Goal: Task Accomplishment & Management: Use online tool/utility

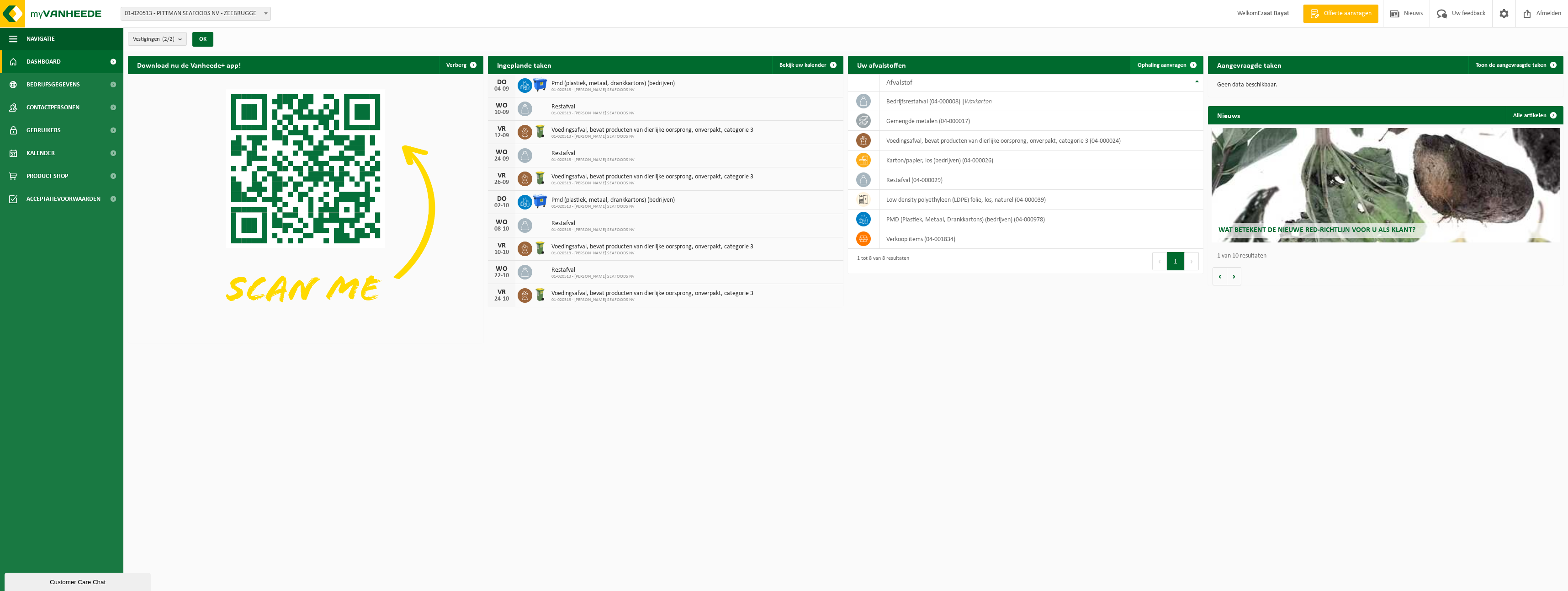
click at [1168, 68] on span "Ophaling aanvragen" at bounding box center [1162, 65] width 49 height 6
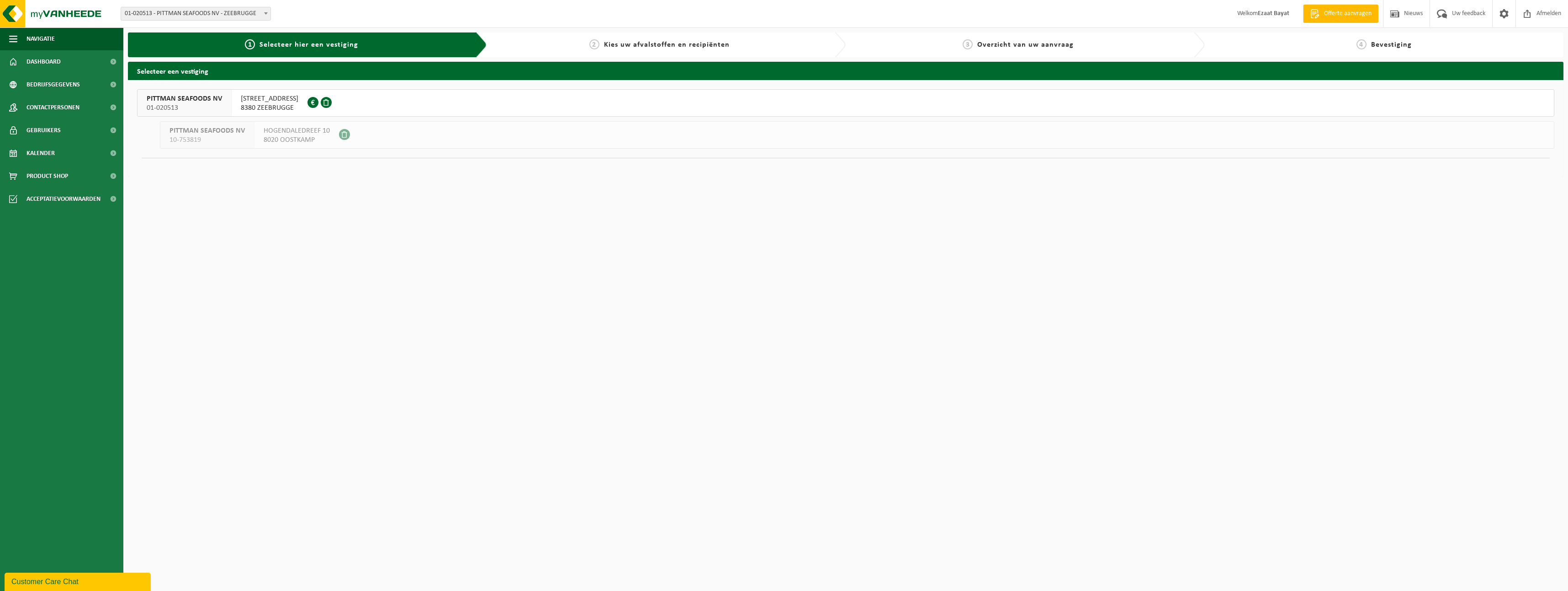
click at [278, 103] on span "[STREET_ADDRESS]" at bounding box center [270, 98] width 57 height 9
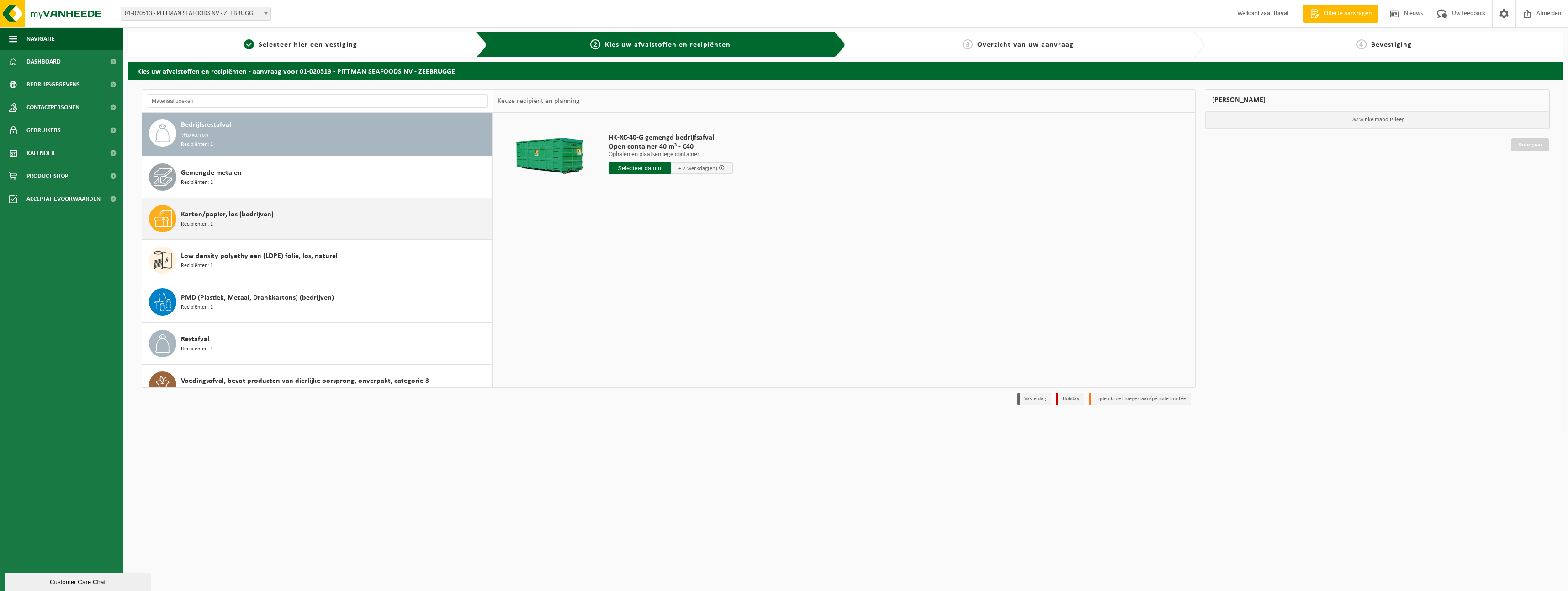
click at [261, 218] on span "Karton/papier, los (bedrijven)" at bounding box center [227, 214] width 93 height 11
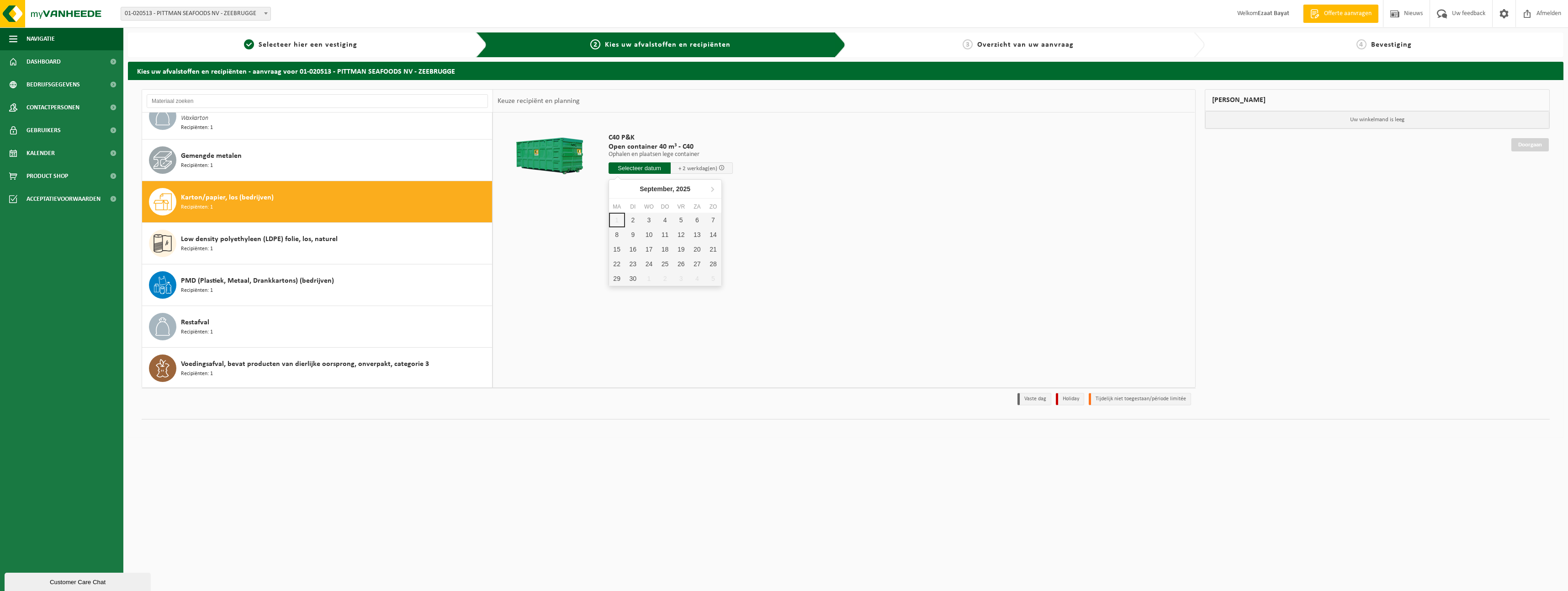
click at [637, 166] on input "text" at bounding box center [639, 168] width 62 height 11
click at [644, 218] on div "3" at bounding box center [649, 220] width 16 height 14
type input "Van [DATE]"
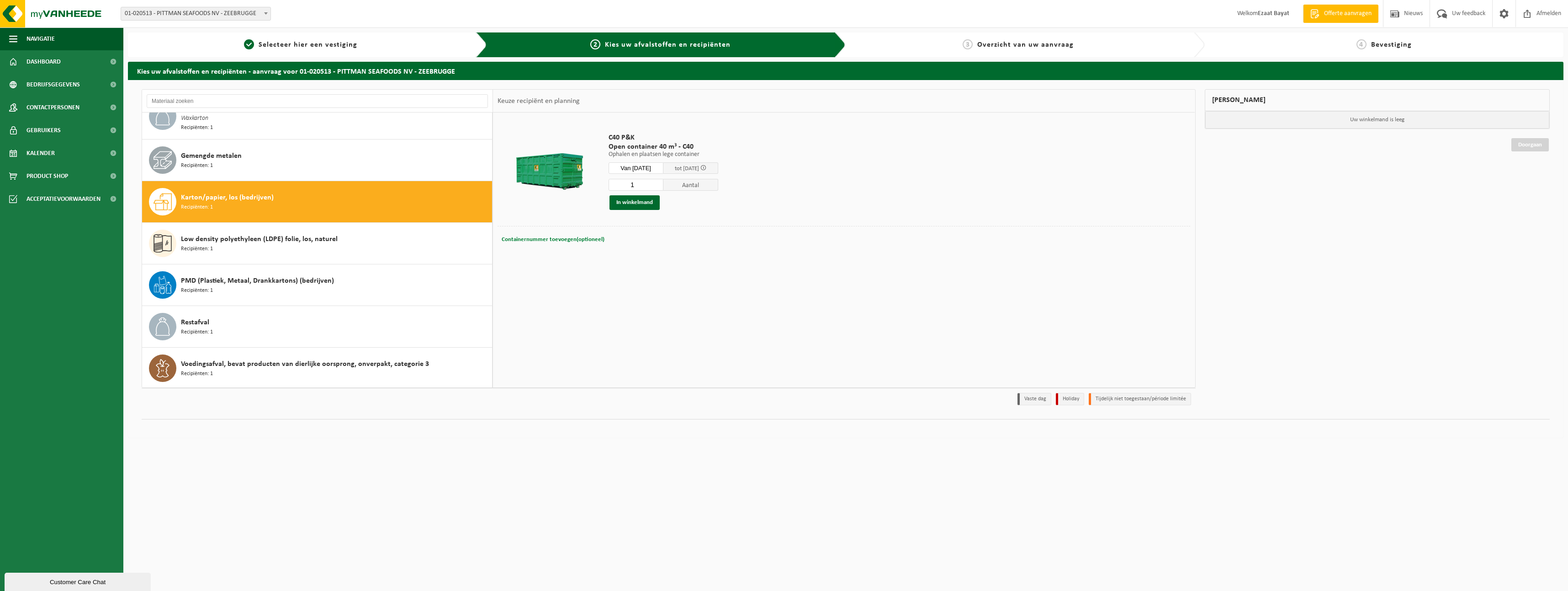
click at [535, 233] on button "Containernummer toevoegen(optioneel) Annuleren" at bounding box center [553, 240] width 105 height 13
type input "c40-147"
click at [631, 204] on button "In winkelmand" at bounding box center [634, 203] width 50 height 14
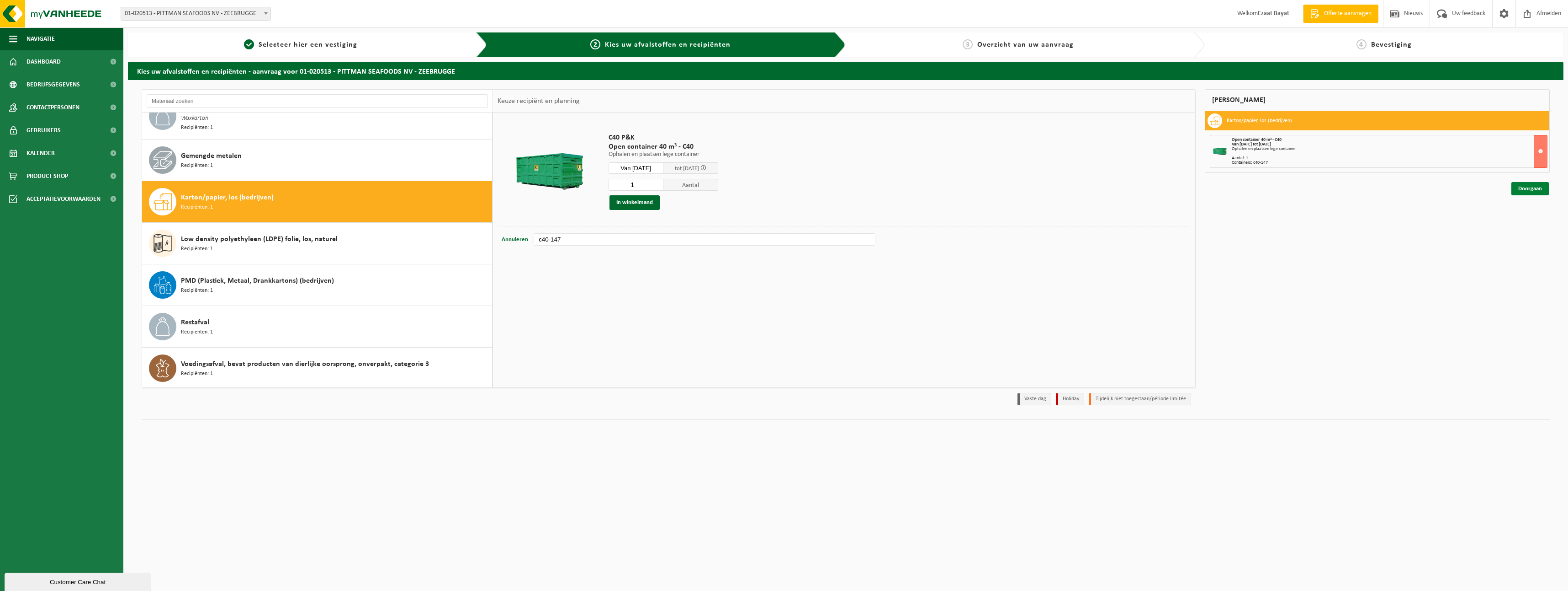
click at [1526, 188] on link "Doorgaan" at bounding box center [1530, 188] width 37 height 13
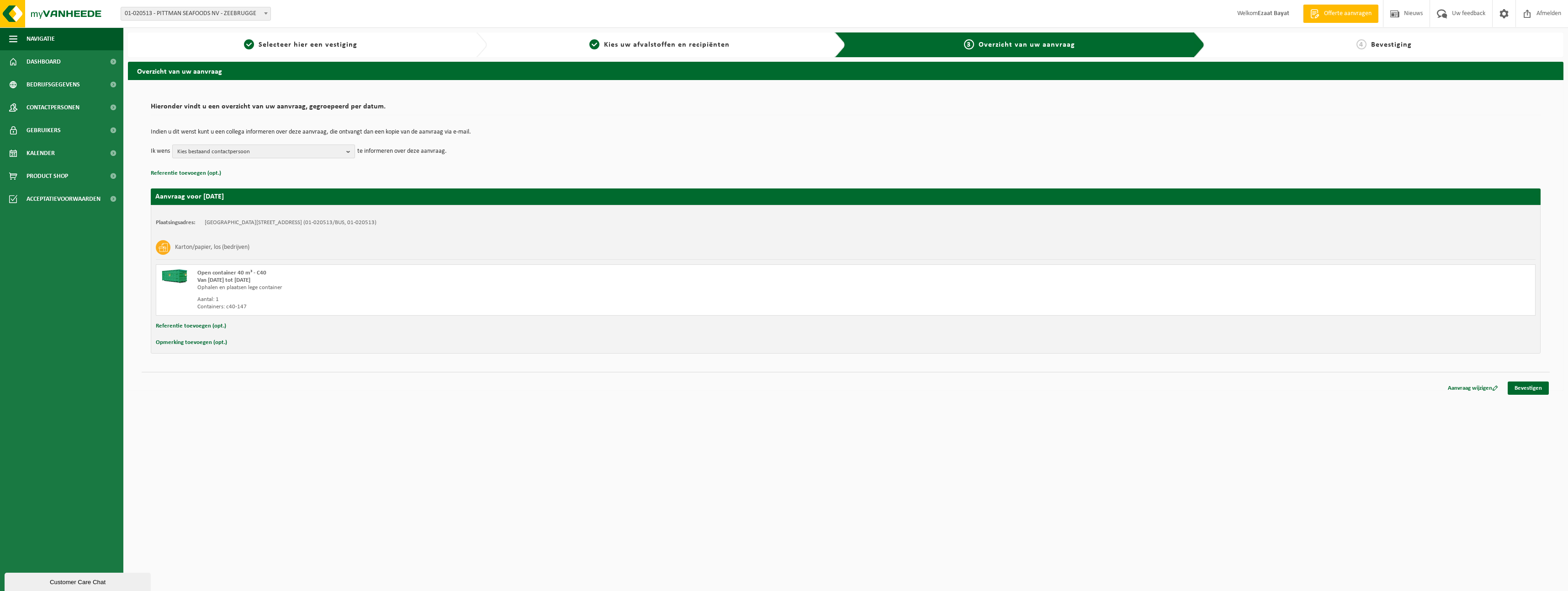
click at [353, 149] on b "button" at bounding box center [350, 152] width 8 height 13
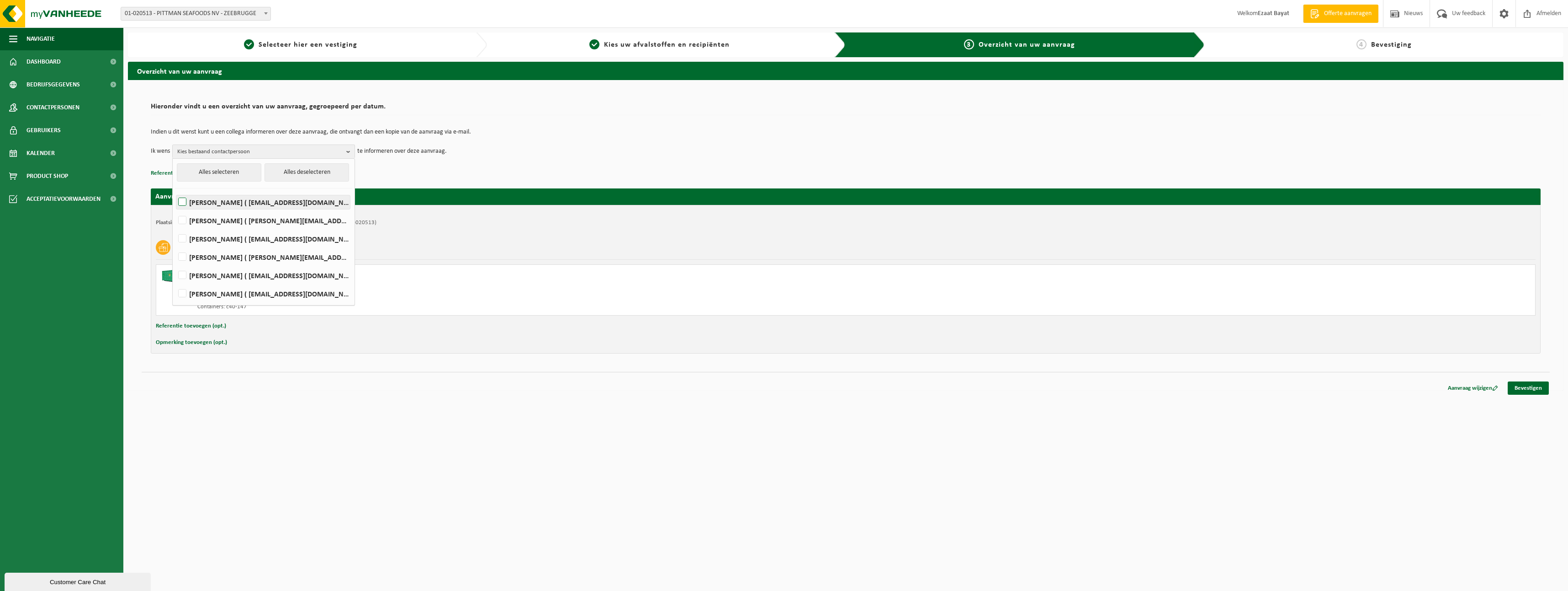
click at [183, 203] on label "Xander Hubert ( xander.hubert@pittmanseafoods.com )" at bounding box center [263, 202] width 174 height 14
click at [175, 191] on input "Xander Hubert ( xander.hubert@pittmanseafoods.com )" at bounding box center [174, 190] width 1 height 1
checkbox input "true"
click at [1521, 394] on link "Bevestigen" at bounding box center [1528, 388] width 41 height 13
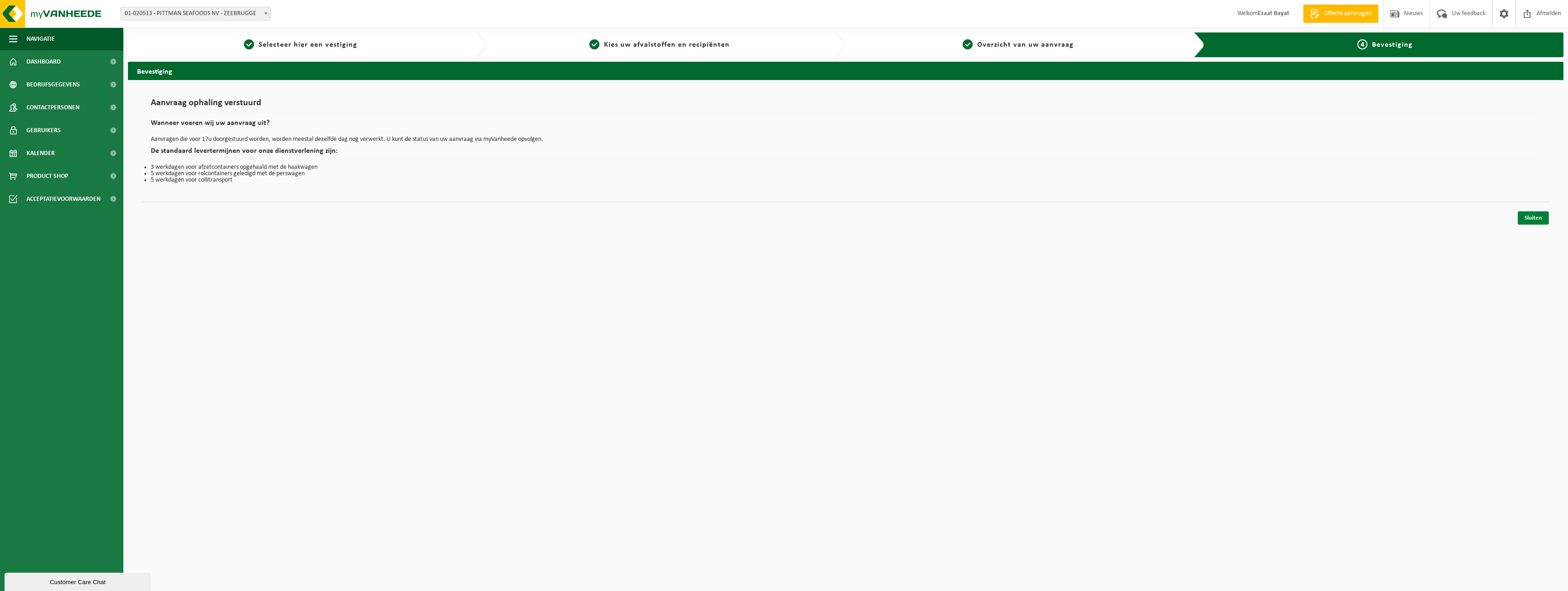
click at [1523, 222] on link "Sluiten" at bounding box center [1533, 218] width 31 height 13
